Goal: Task Accomplishment & Management: Manage account settings

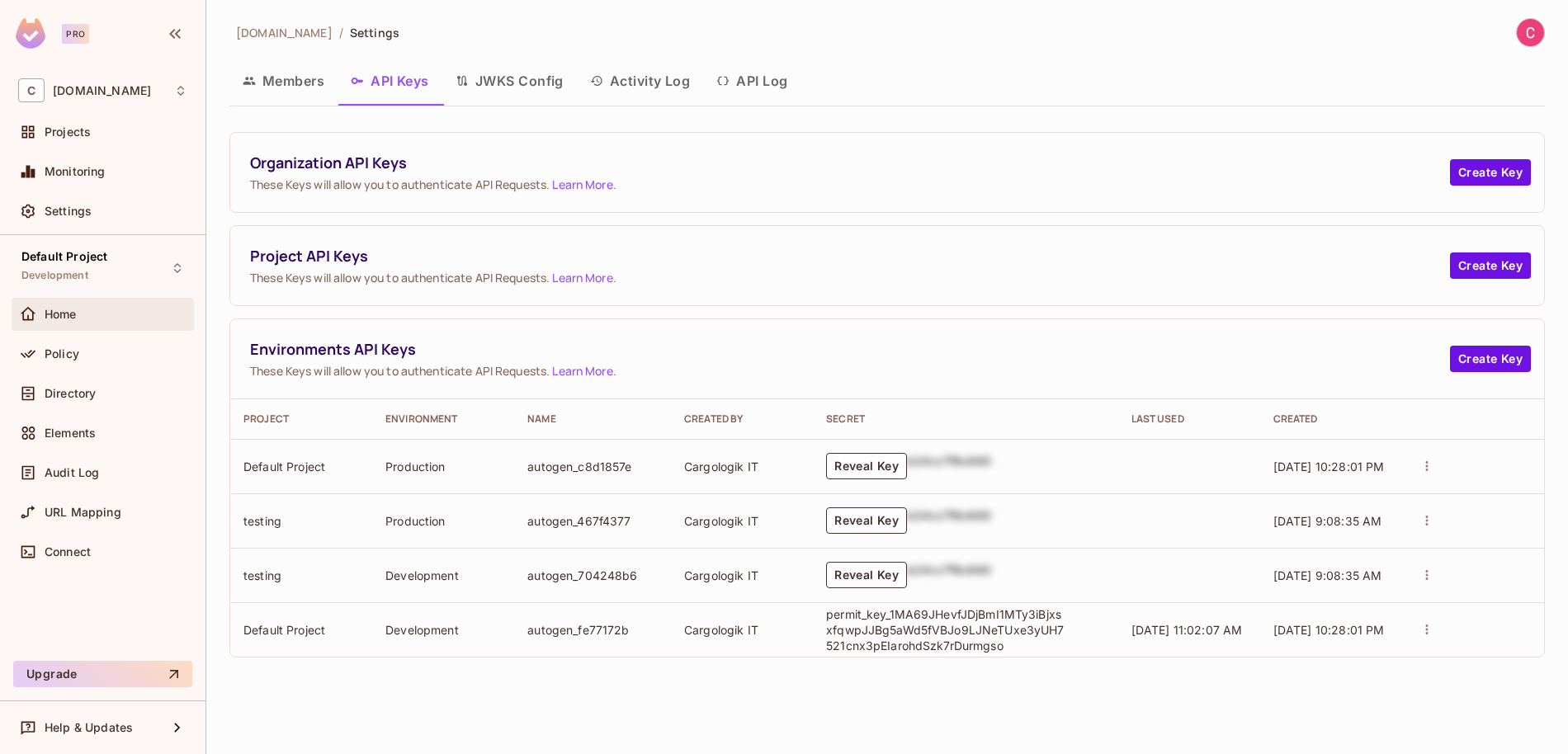
click at [70, 319] on span "Home" at bounding box center [61, 314] width 33 height 13
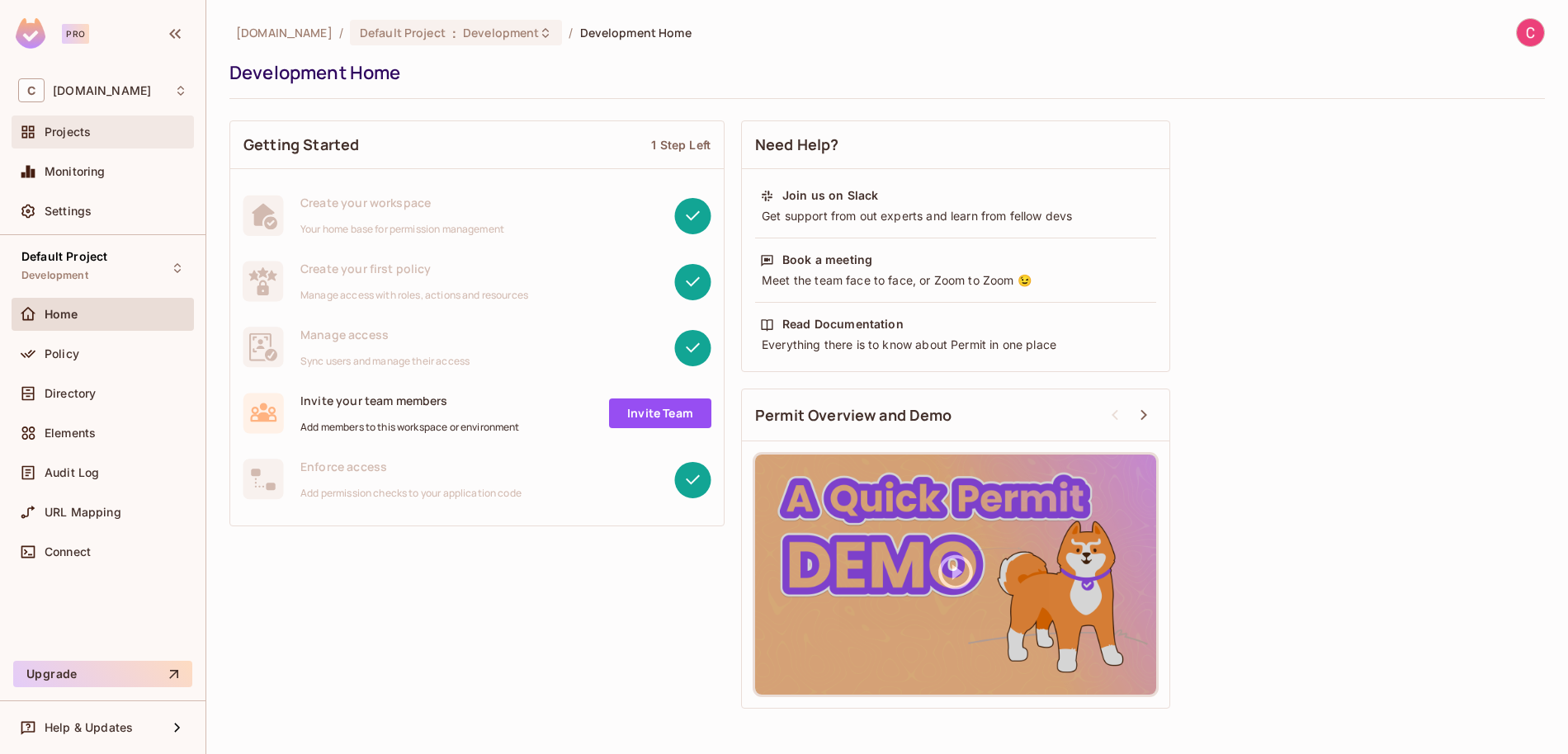
click at [91, 130] on div "Projects" at bounding box center [116, 132] width 143 height 13
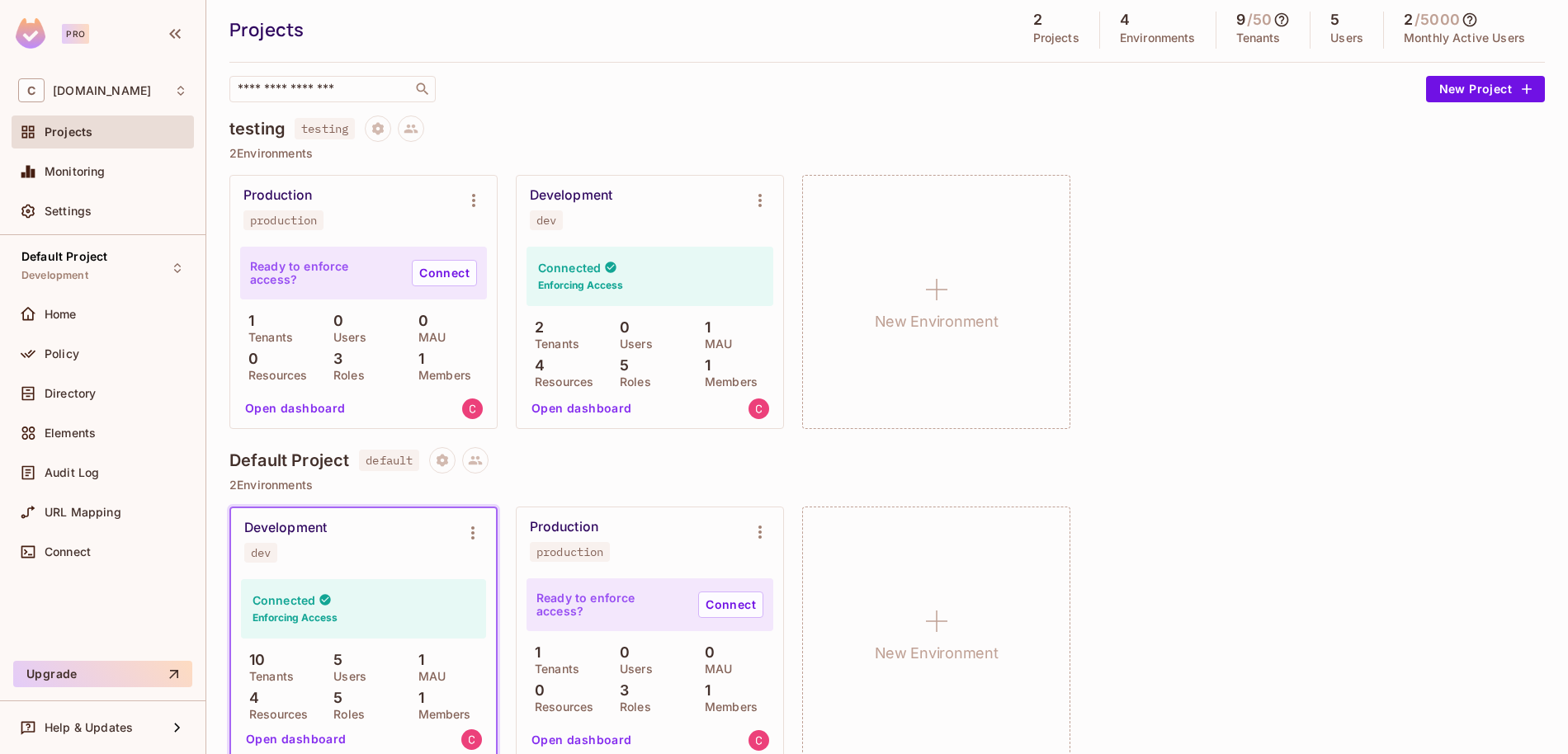
scroll to position [74, 0]
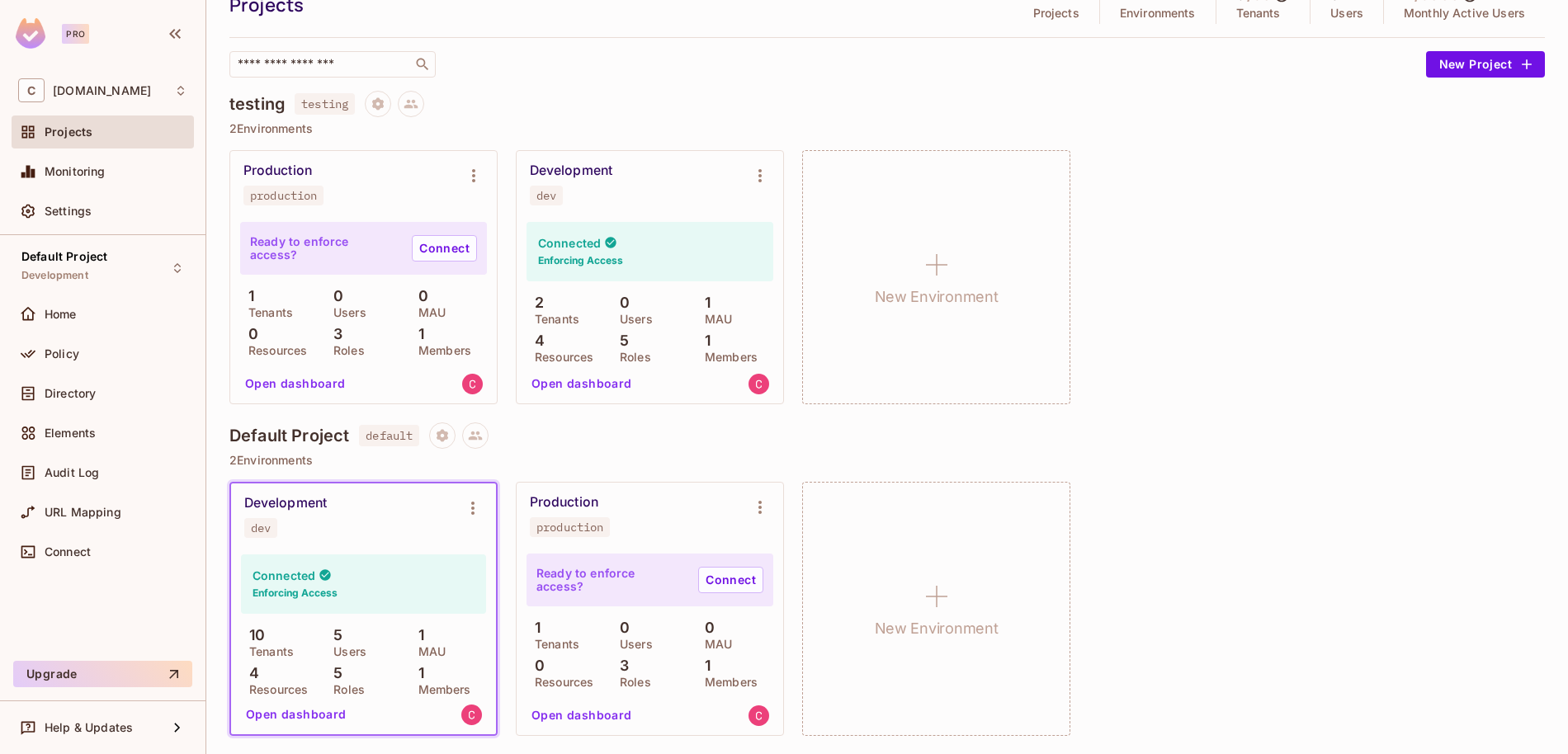
click at [275, 717] on button "Open dashboard" at bounding box center [296, 715] width 114 height 27
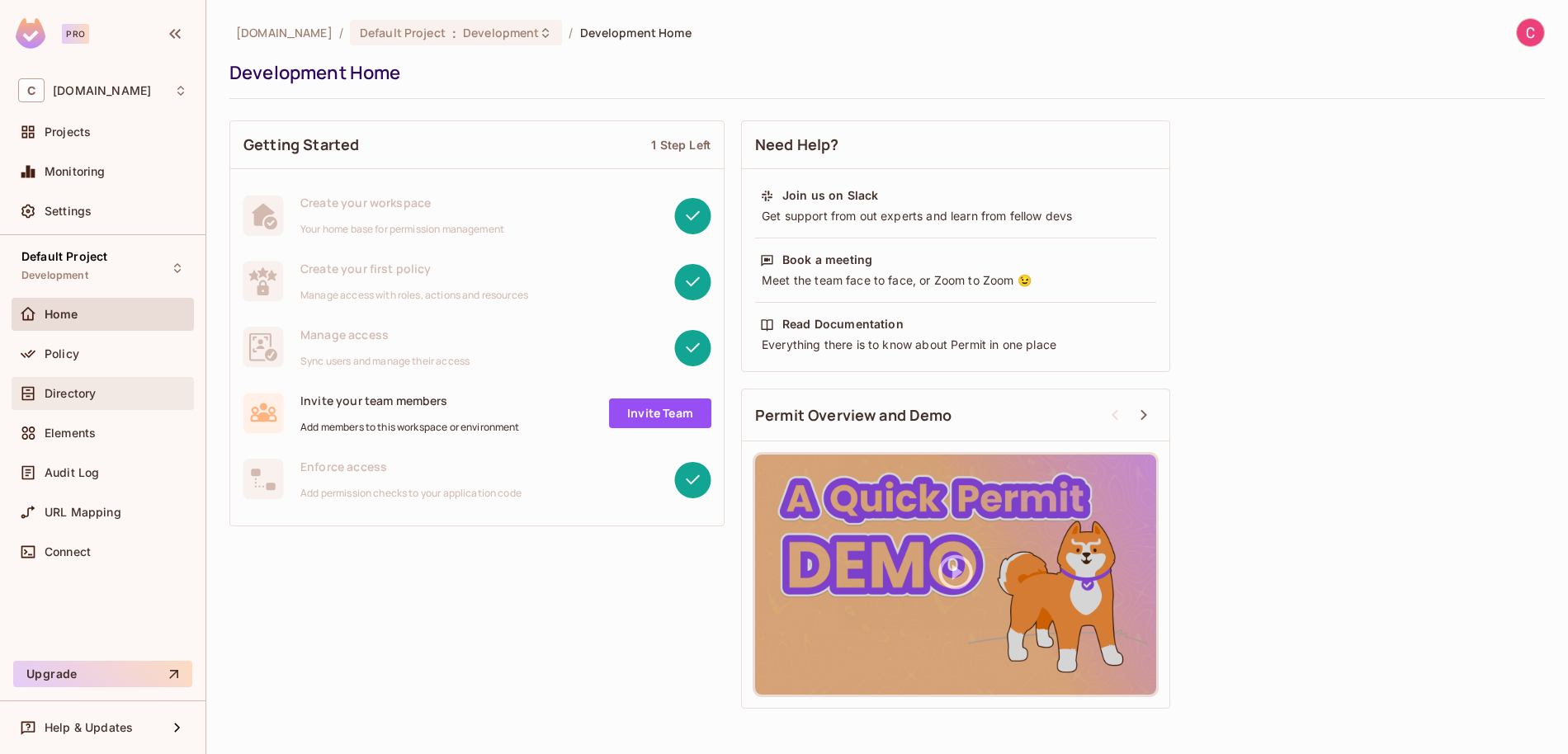
click at [69, 406] on div "Directory" at bounding box center [102, 394] width 182 height 33
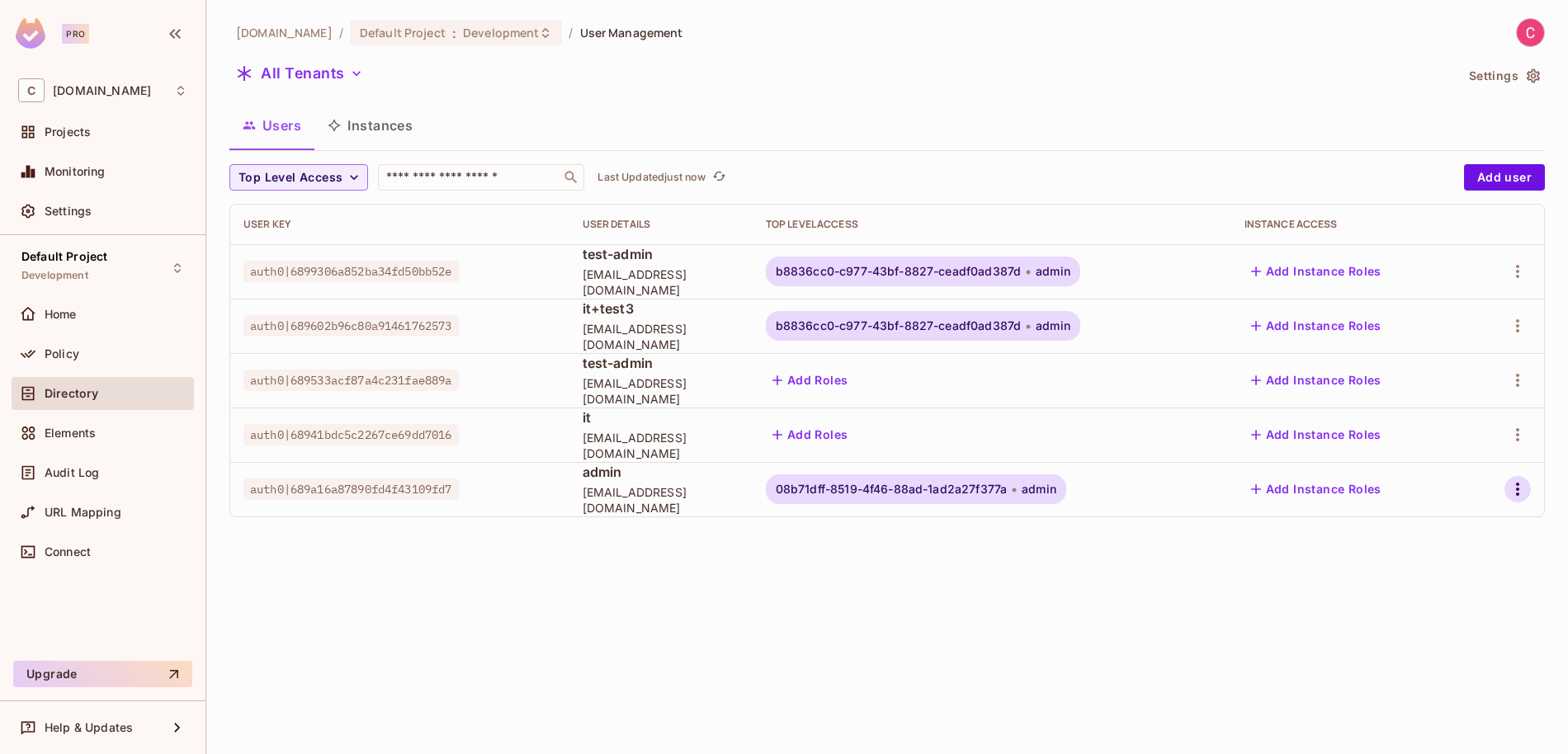
click at [1520, 490] on icon "button" at bounding box center [1517, 490] width 20 height 20
click at [1422, 596] on div "Edit Attributes" at bounding box center [1451, 600] width 81 height 16
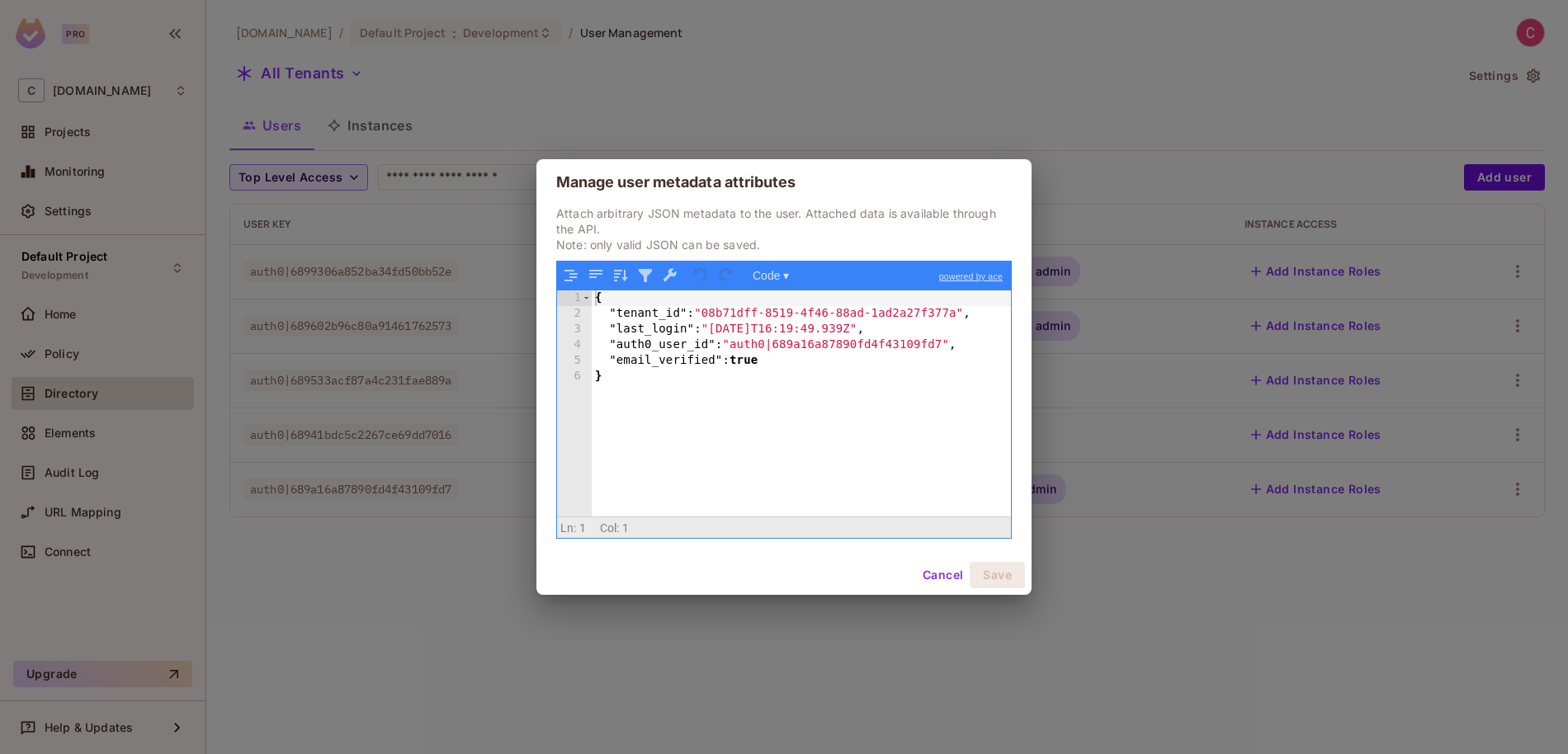
click at [786, 483] on div "{ "tenant_id" : "08b71dff-8519-4f46-88ad-1ad2a27f377a" , "last_login" : "[DATE]…" at bounding box center [802, 419] width 420 height 258
click at [943, 575] on button "Cancel" at bounding box center [943, 576] width 54 height 27
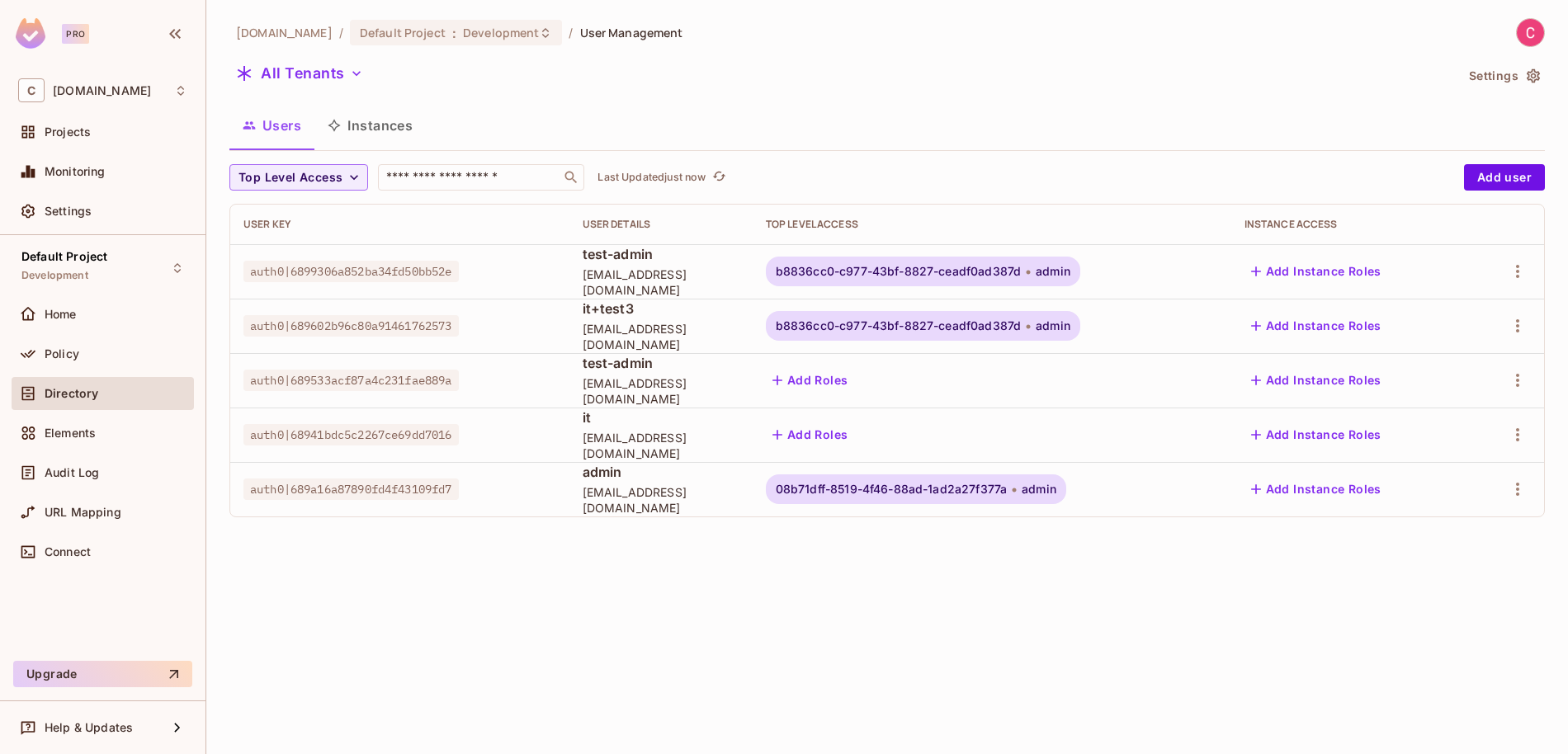
click at [366, 130] on button "Instances" at bounding box center [370, 125] width 111 height 41
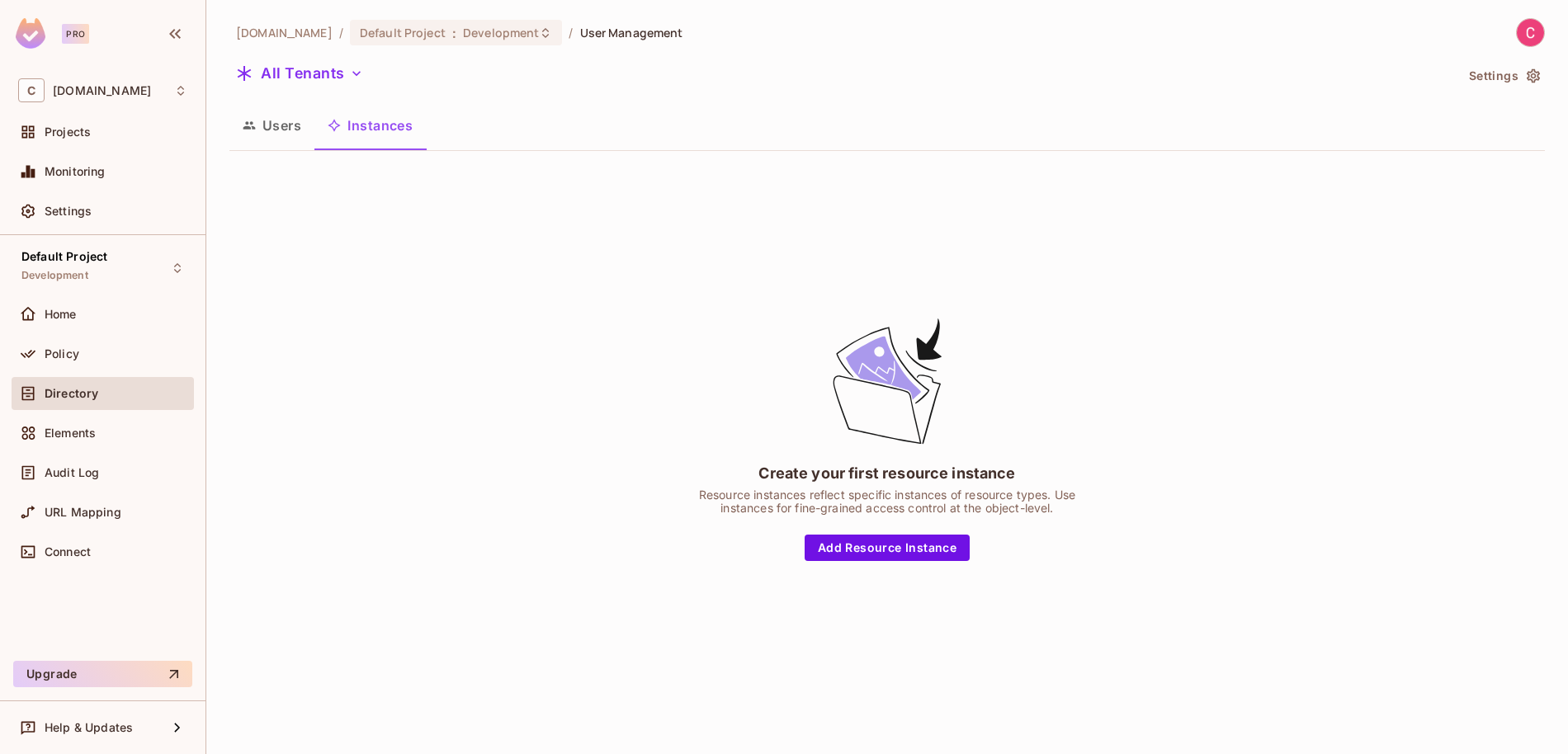
click at [271, 135] on button "Users" at bounding box center [271, 125] width 85 height 41
